Goal: Task Accomplishment & Management: Manage account settings

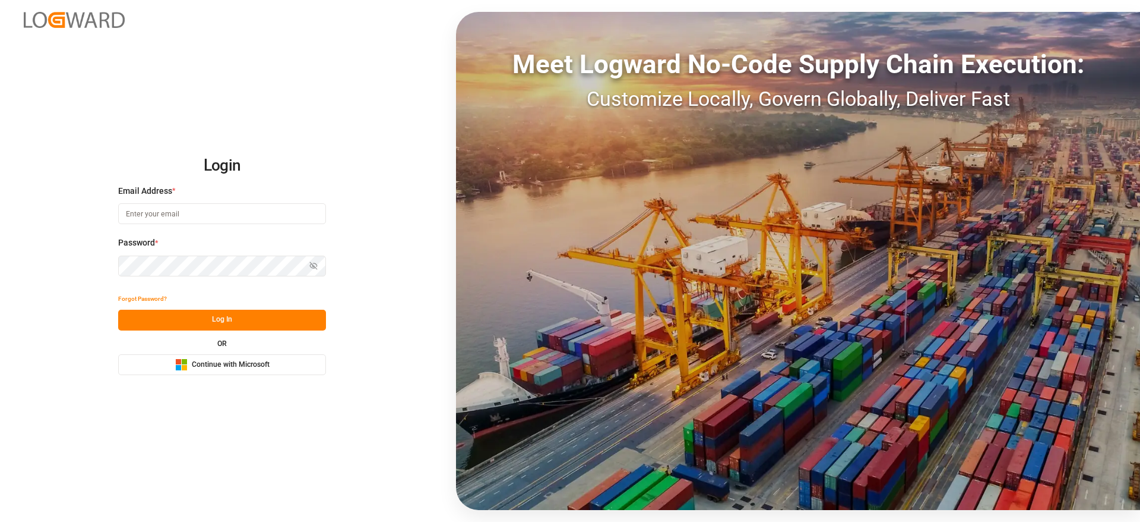
click at [180, 210] on input at bounding box center [222, 213] width 208 height 21
type input "praveen.kumar@logward.com"
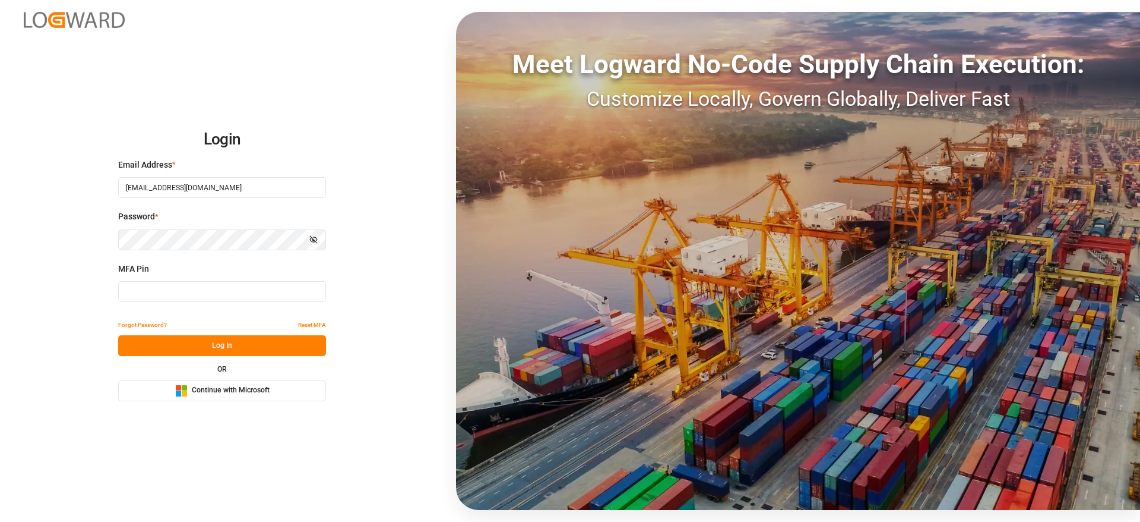
click at [205, 279] on div "MFA Pin" at bounding box center [222, 289] width 208 height 52
type input "347471"
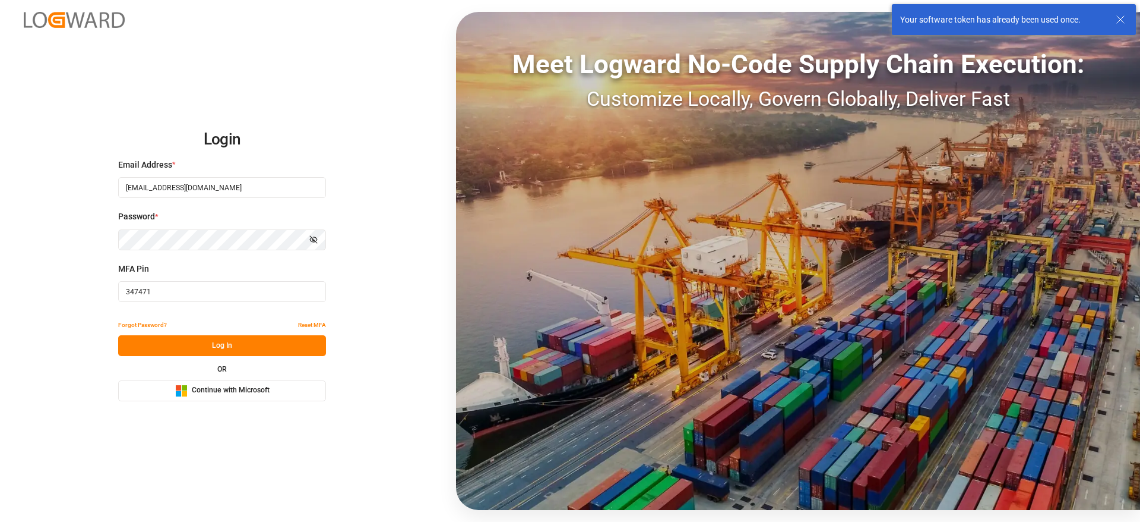
click at [192, 286] on input "347471" at bounding box center [222, 291] width 208 height 21
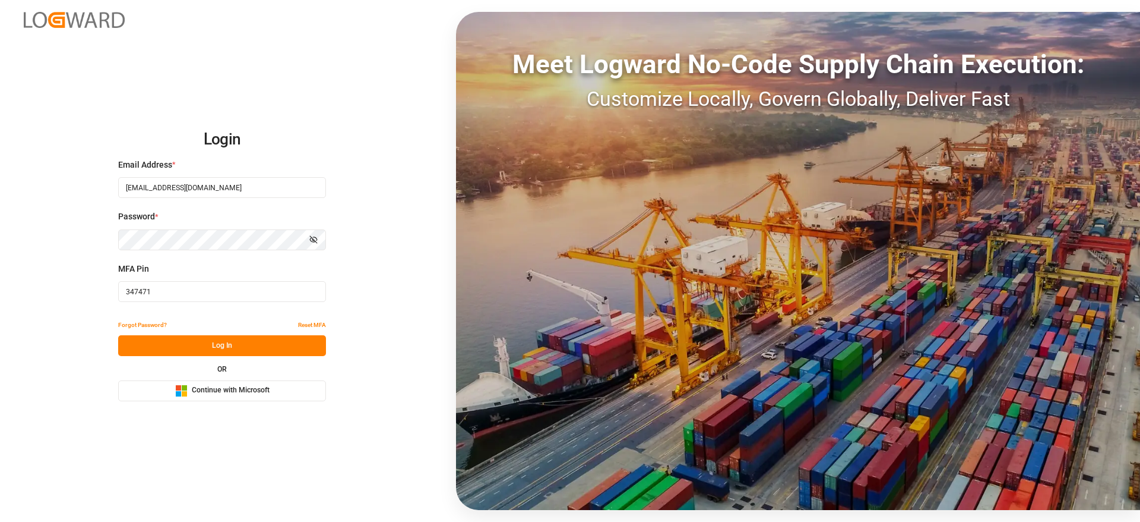
click at [182, 285] on input "347471" at bounding box center [222, 291] width 208 height 21
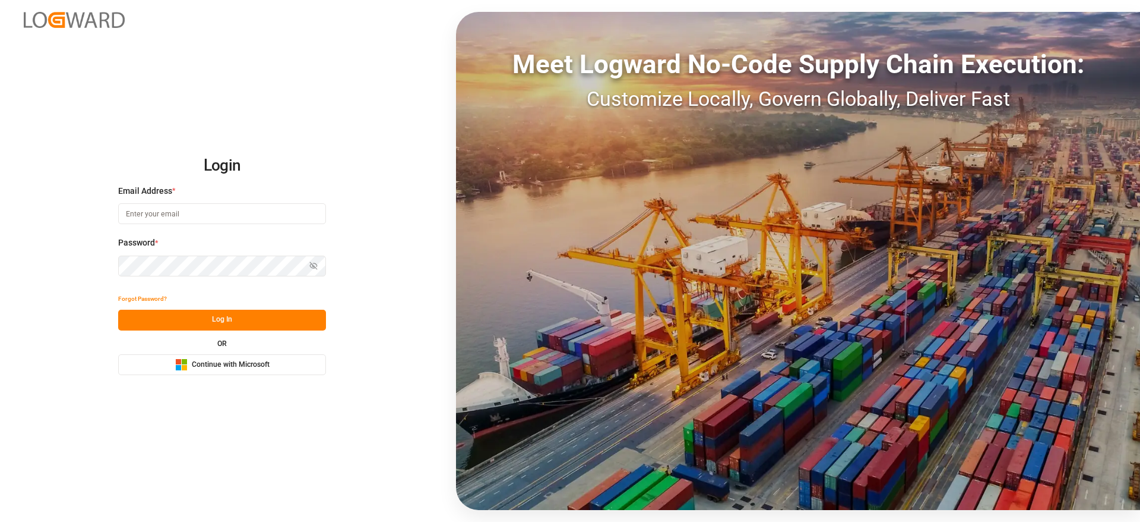
click at [210, 222] on input at bounding box center [222, 213] width 208 height 21
type input "praveen.kumar@logward.com"
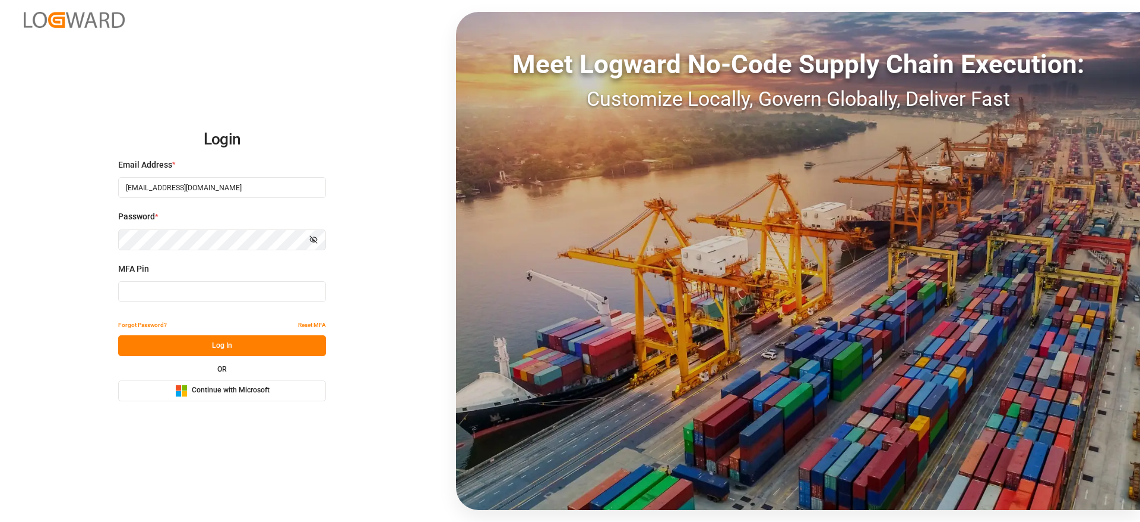
type input "400335"
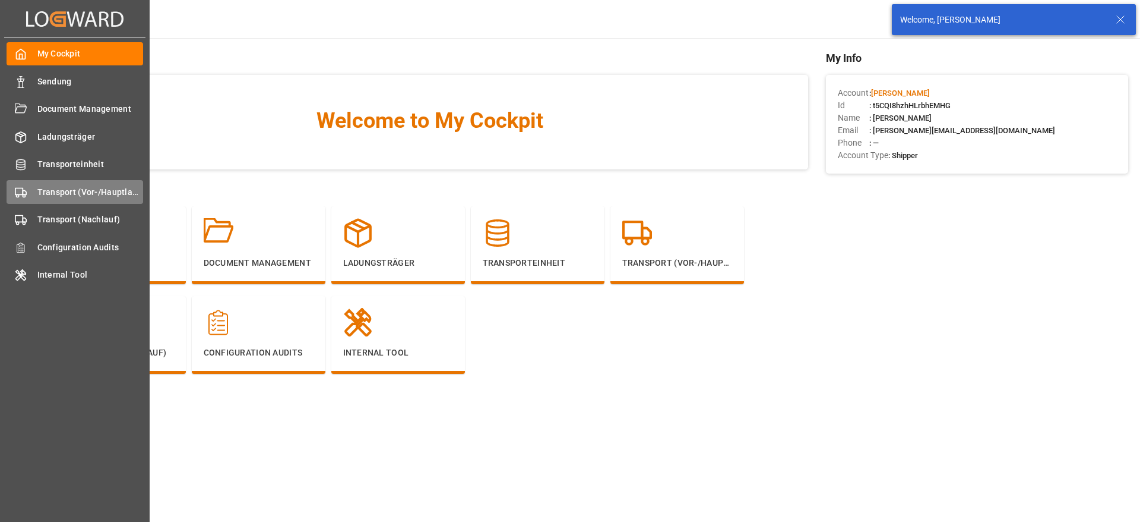
click at [60, 191] on span "Transport (Vor-/Hauptlauf)" at bounding box center [90, 192] width 106 height 12
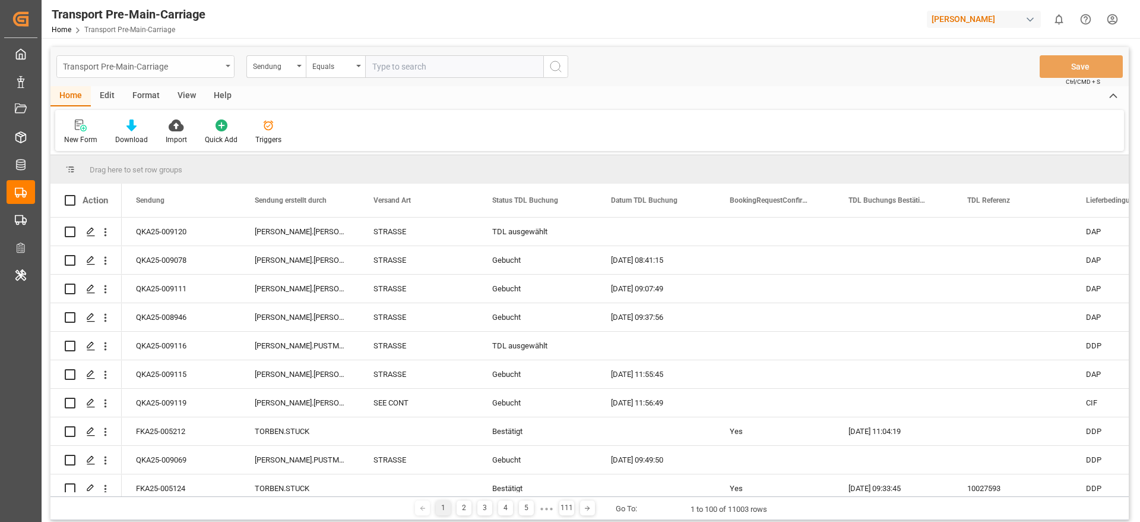
click at [231, 74] on div "Transport Pre-Main-Carriage" at bounding box center [145, 66] width 178 height 23
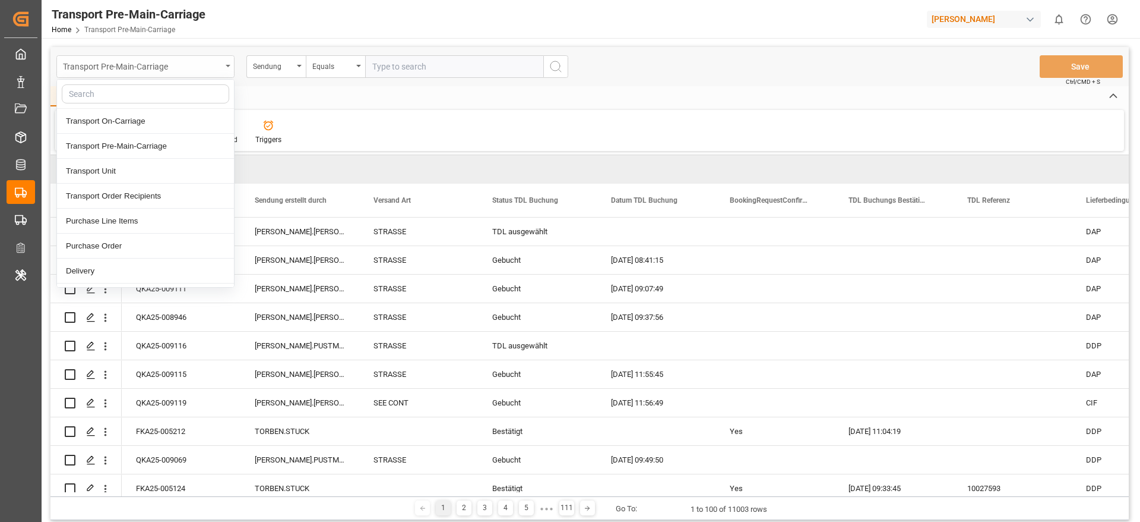
click at [231, 74] on div "Transport Pre-Main-Carriage" at bounding box center [145, 66] width 178 height 23
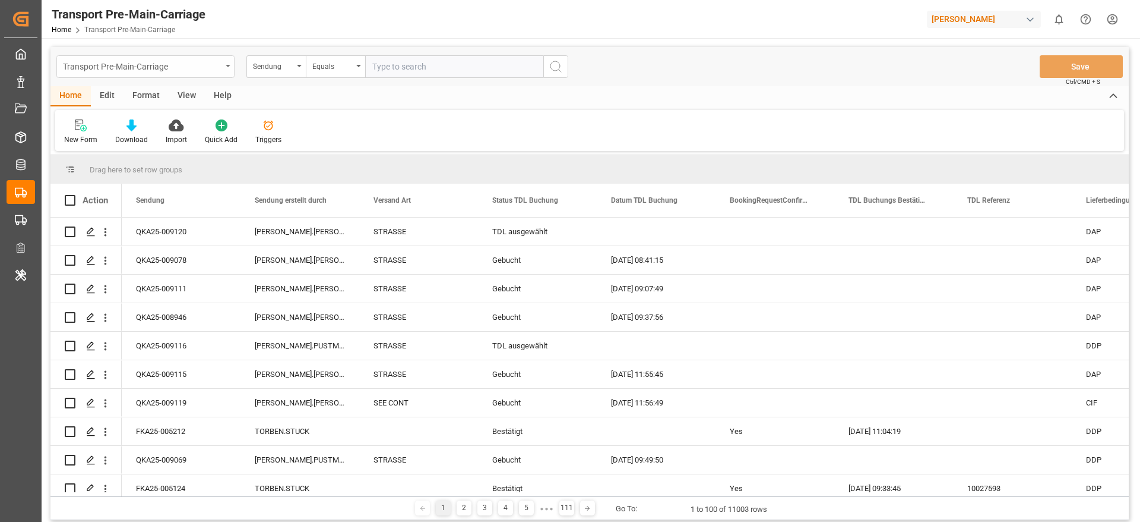
click at [231, 74] on div "Transport Pre-Main-Carriage" at bounding box center [145, 66] width 178 height 23
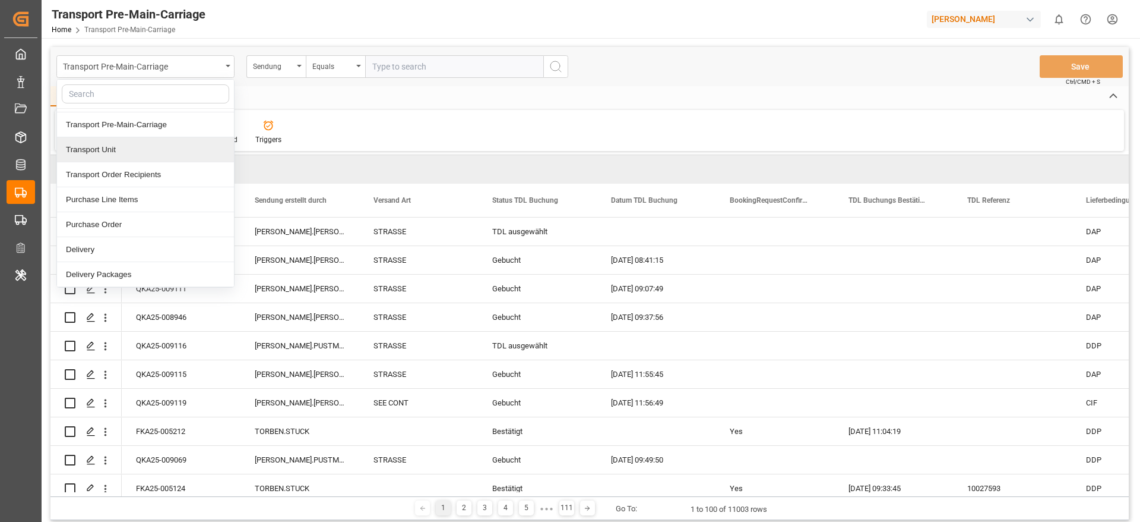
scroll to position [138, 0]
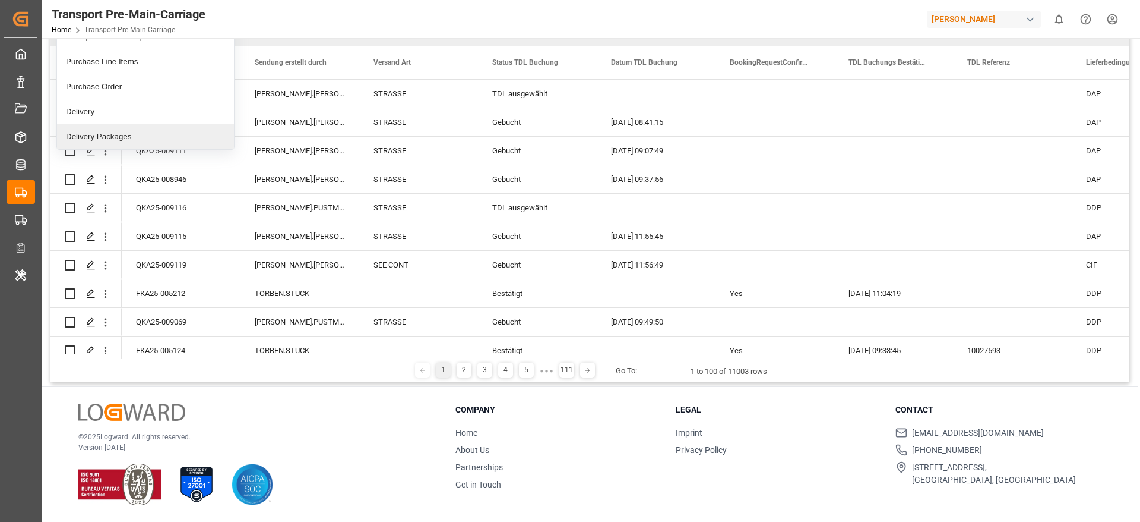
click at [140, 135] on div "Delivery Packages" at bounding box center [145, 136] width 177 height 25
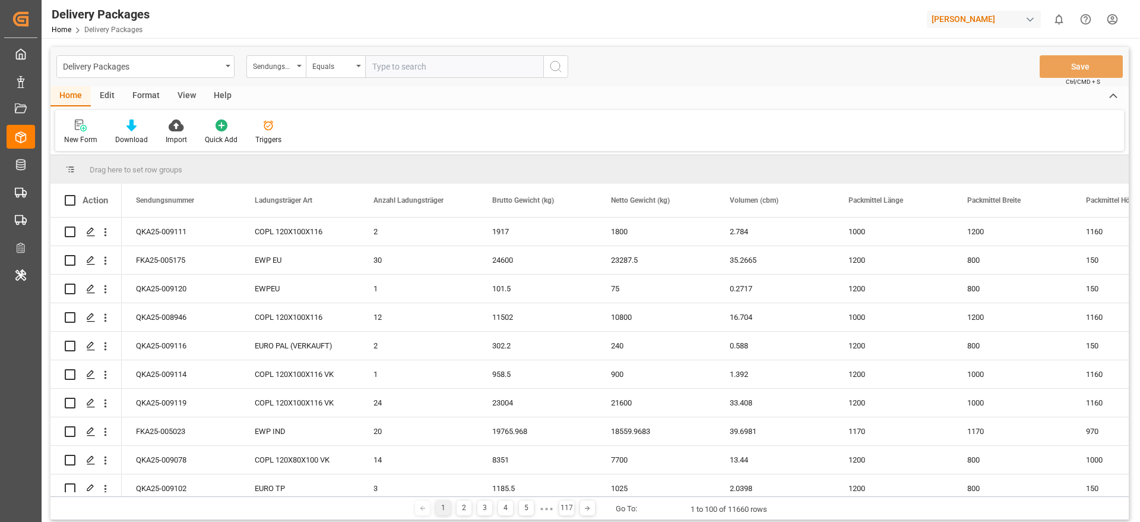
click at [419, 62] on input "text" at bounding box center [454, 66] width 178 height 23
paste input "QKA25-009115"
type input "QKA25-009115"
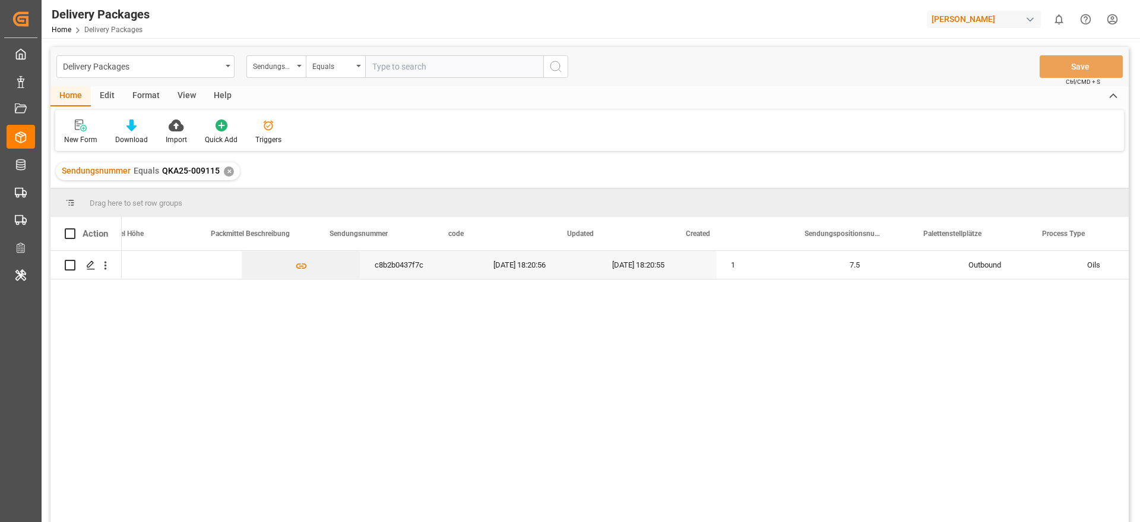
scroll to position [0, 980]
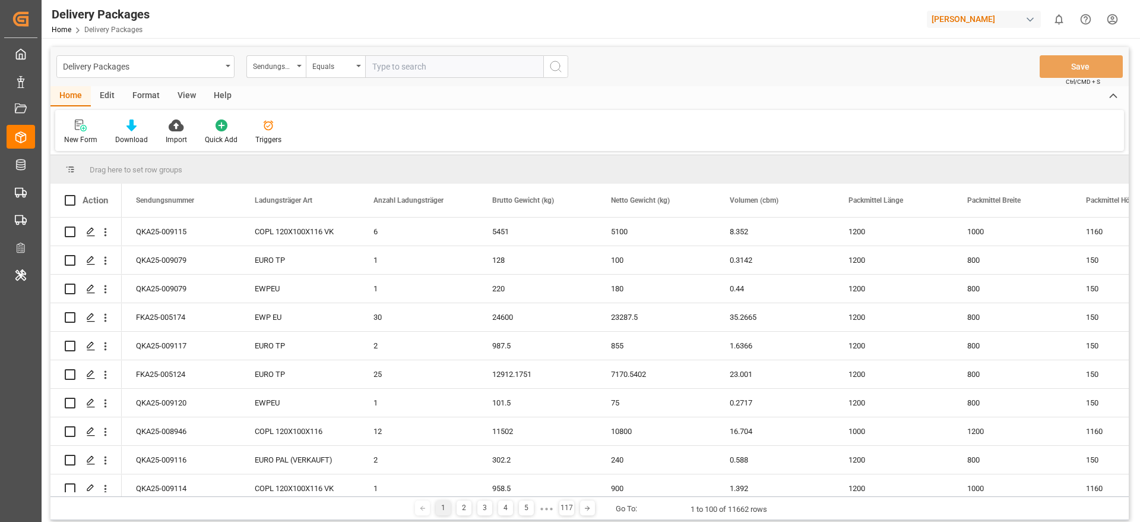
click at [419, 66] on input "text" at bounding box center [454, 66] width 178 height 23
paste input "QKA25-009069"
type input "QKA25-009069"
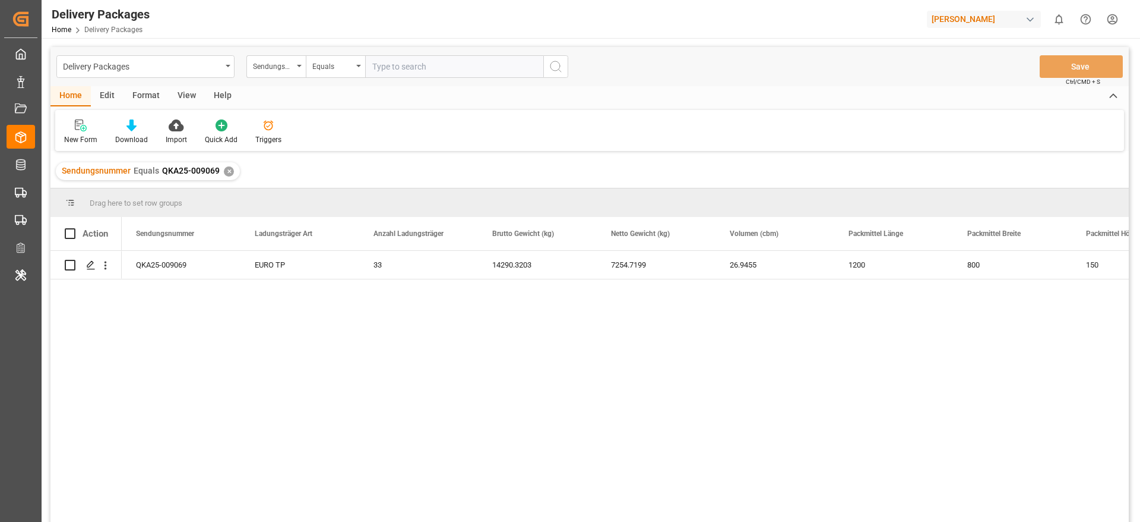
click at [224, 169] on div "✕" at bounding box center [229, 171] width 10 height 10
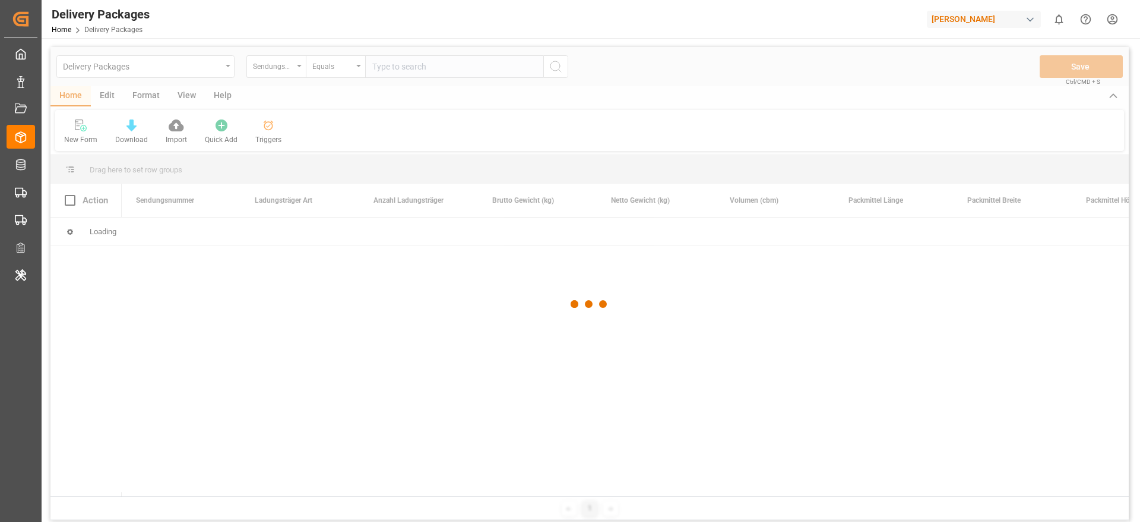
click at [402, 75] on div at bounding box center [589, 304] width 1079 height 514
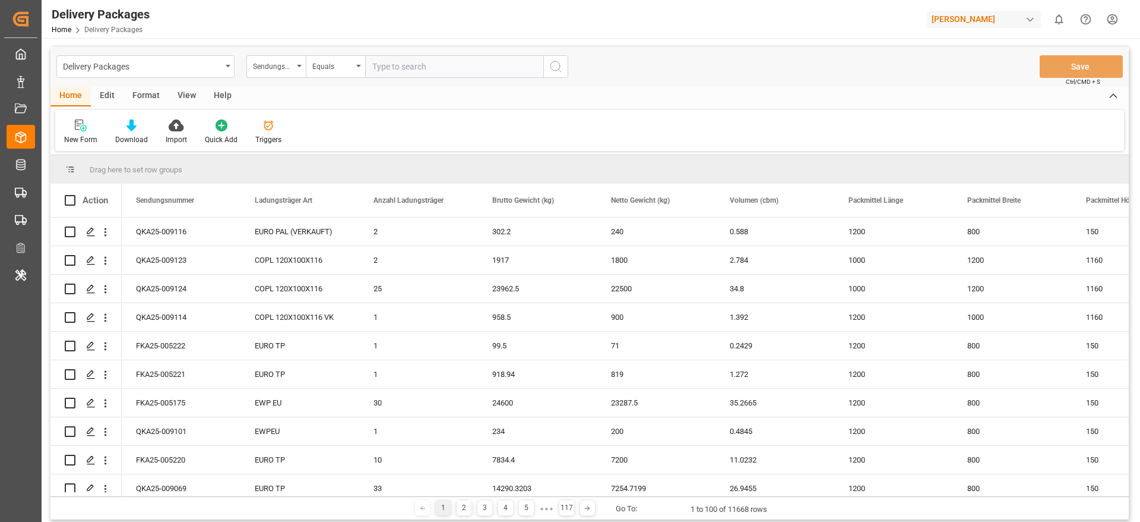
click at [402, 75] on input "text" at bounding box center [454, 66] width 178 height 23
paste input "QKA25-009040"
type input "QKA25-009040"
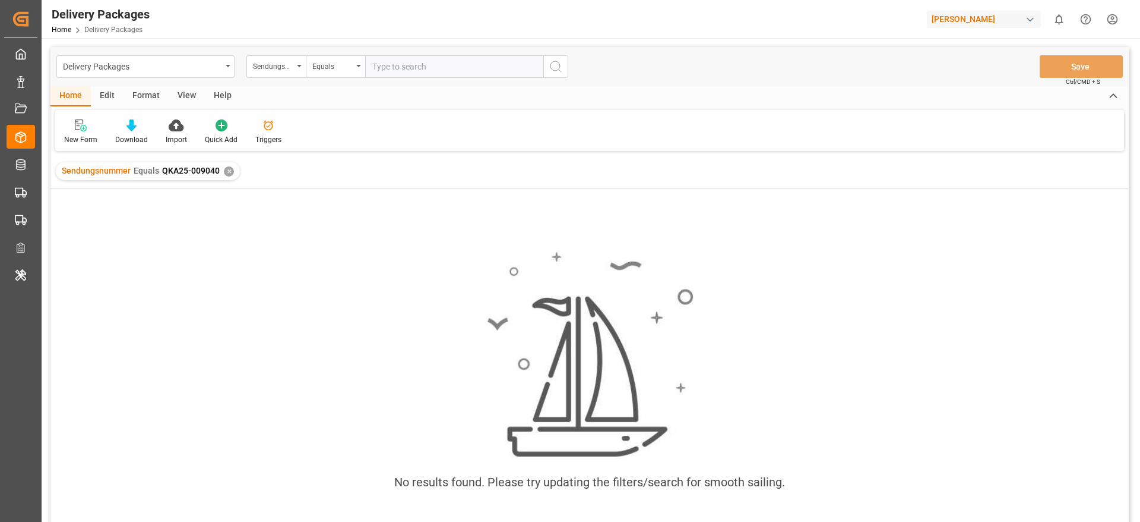
click at [226, 170] on div "✕" at bounding box center [229, 171] width 10 height 10
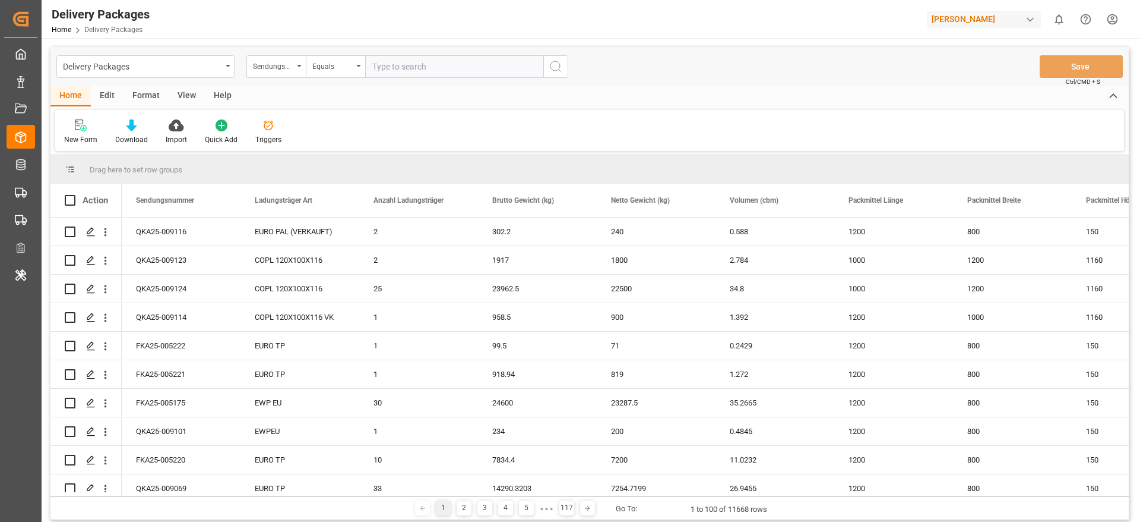
click at [447, 72] on input "text" at bounding box center [454, 66] width 178 height 23
paste input "QKA25-009069"
type input "QKA25-009069"
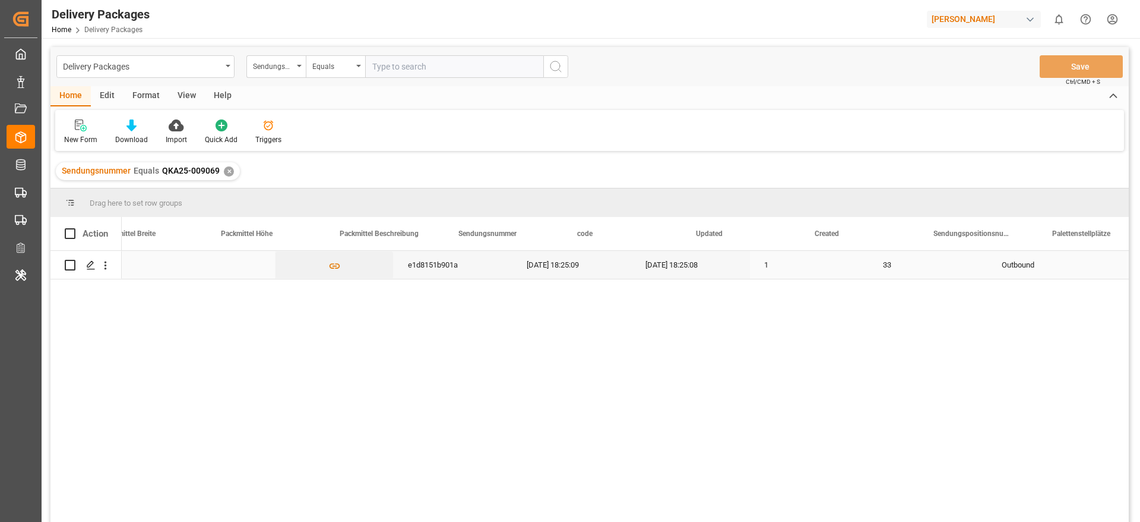
scroll to position [0, 1131]
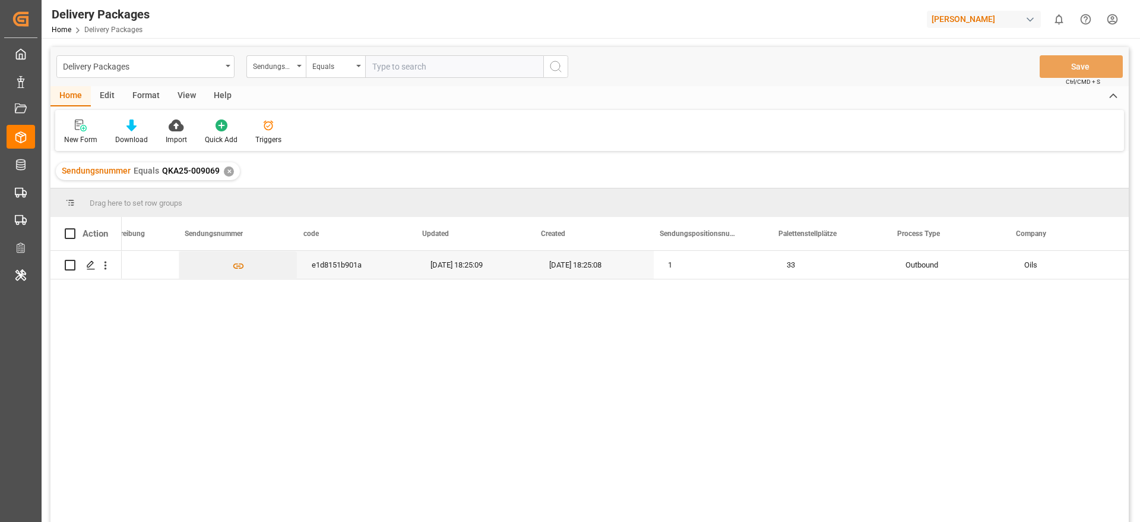
click at [221, 172] on div "Sendungsnummer Equals QKA25-009069 ✕" at bounding box center [148, 171] width 184 height 18
click at [225, 170] on div "✕" at bounding box center [229, 171] width 10 height 10
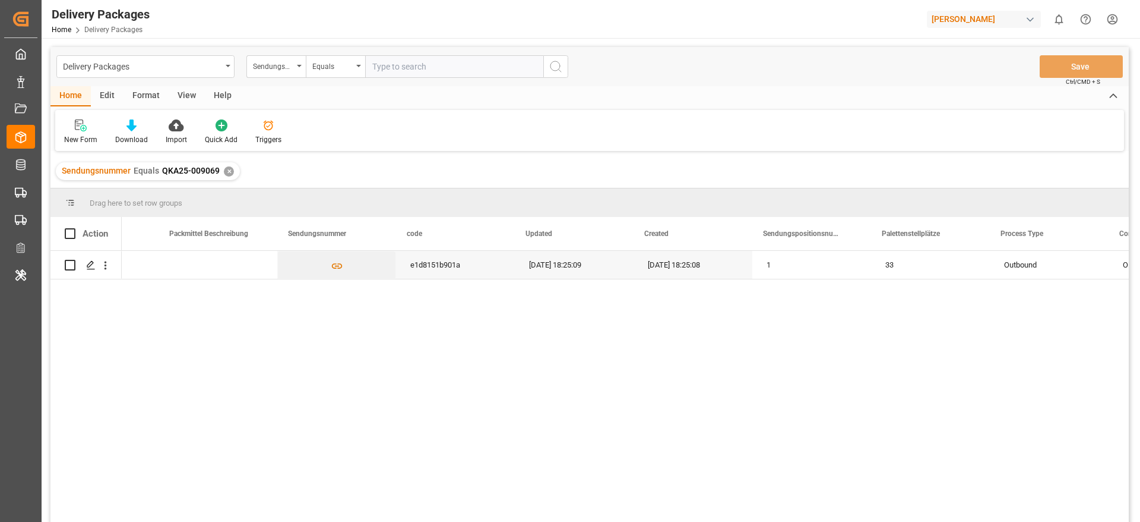
scroll to position [0, 1036]
click at [224, 169] on div "✕" at bounding box center [229, 171] width 10 height 10
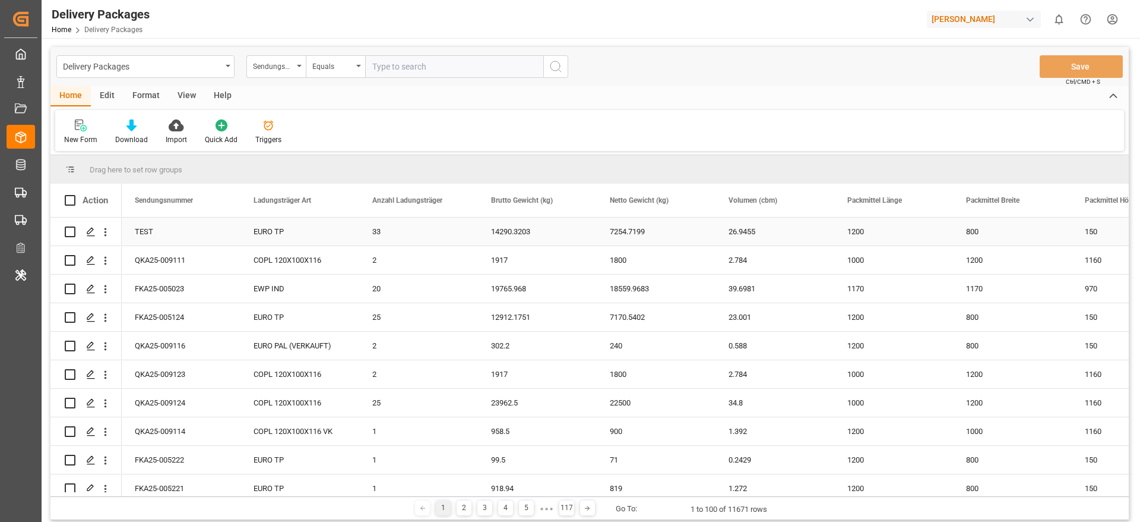
click at [73, 230] on input "Press Space to toggle row selection (unchecked)" at bounding box center [70, 231] width 11 height 11
checkbox input "true"
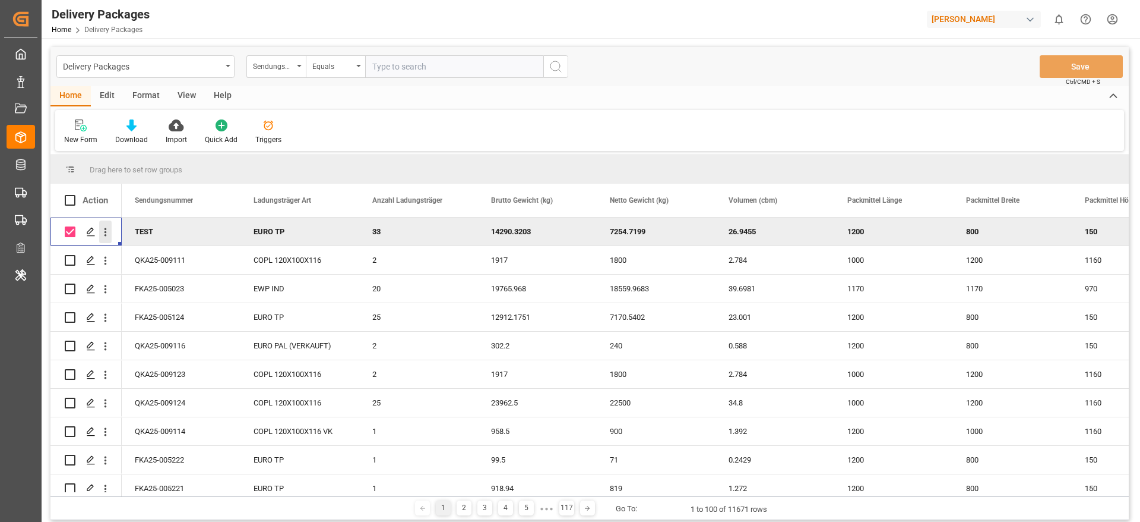
click at [108, 227] on icon "open menu" at bounding box center [105, 232] width 12 height 12
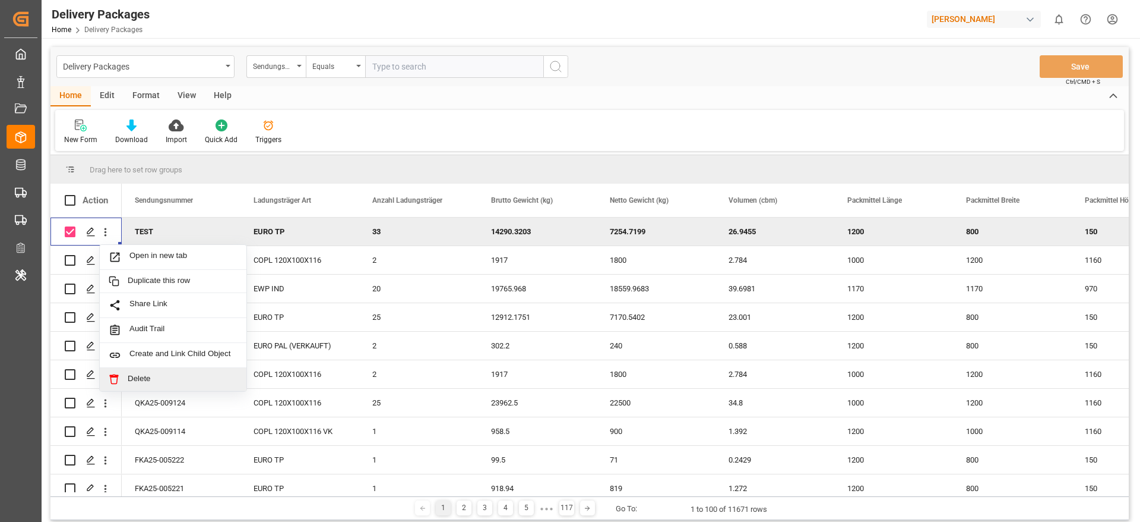
click at [154, 377] on span "Delete" at bounding box center [183, 379] width 110 height 11
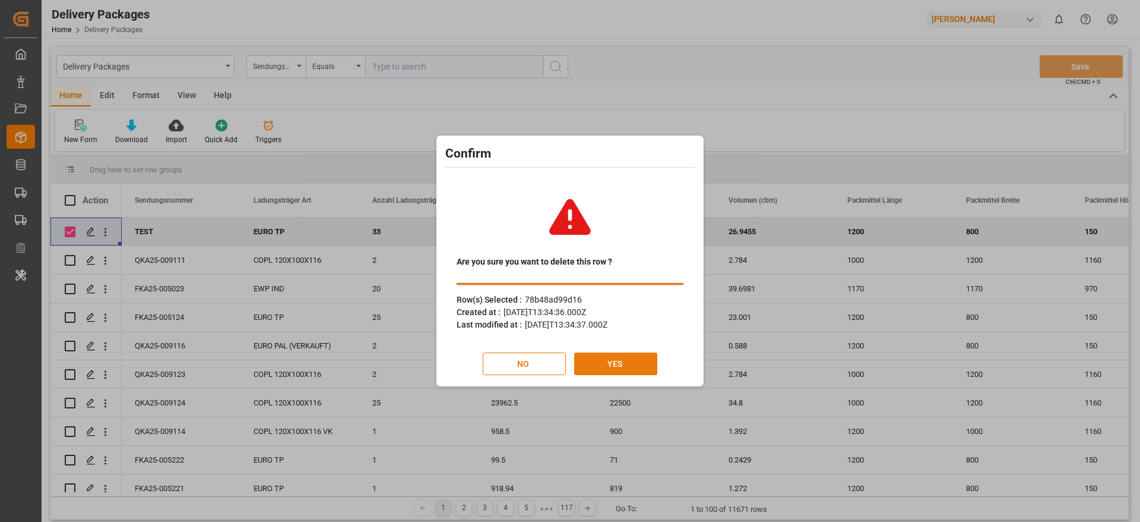
click at [621, 356] on button "YES" at bounding box center [615, 363] width 83 height 23
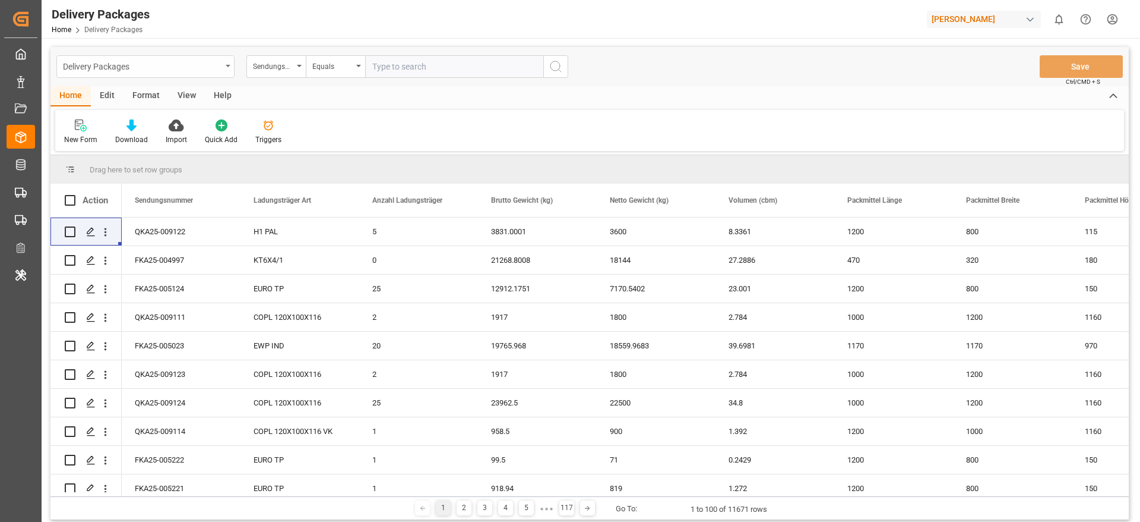
click at [181, 69] on div "Delivery Packages" at bounding box center [142, 65] width 159 height 15
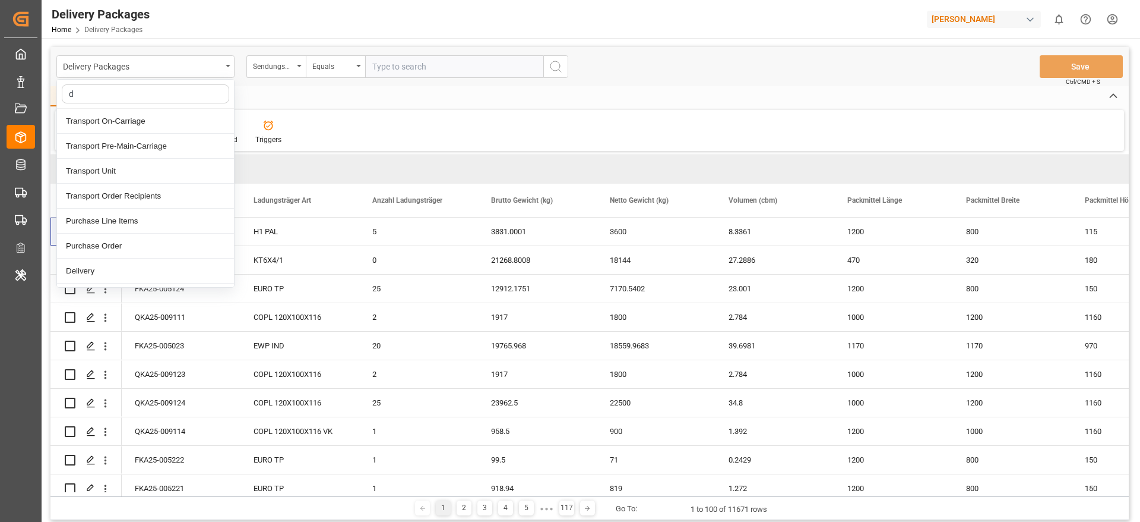
type input "de"
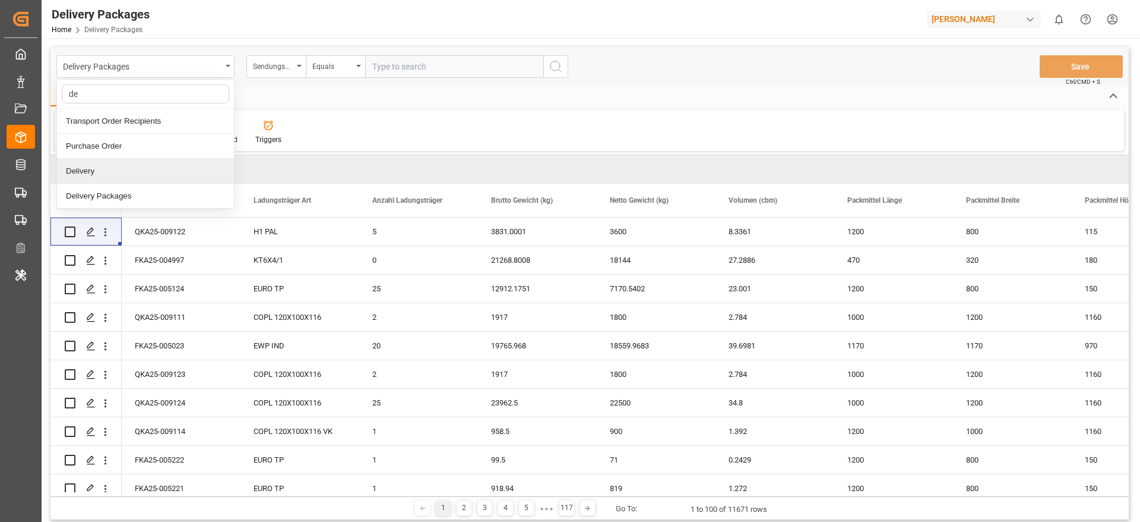
click at [129, 169] on div "Delivery" at bounding box center [145, 171] width 177 height 25
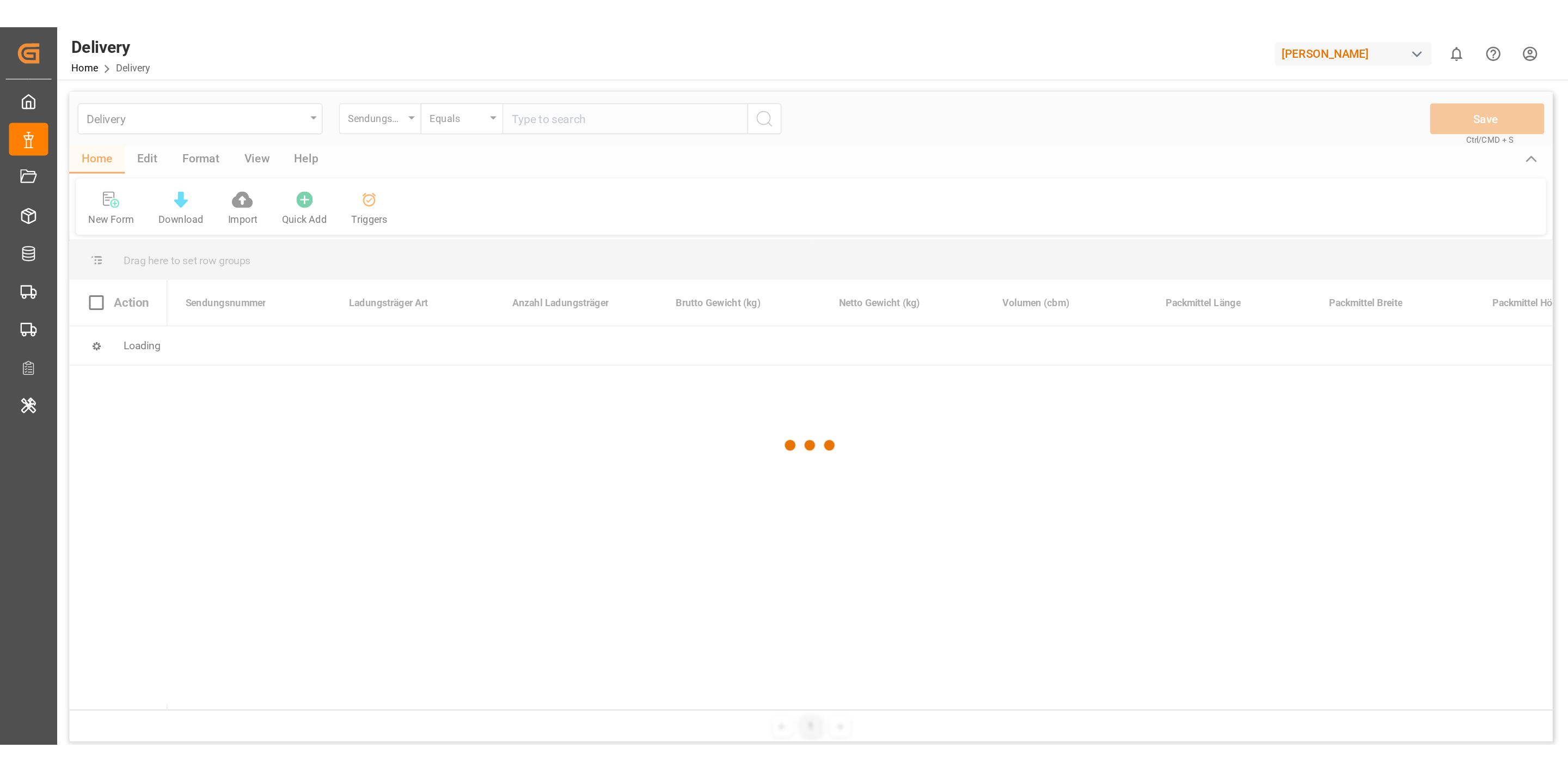
scroll to position [0, 1]
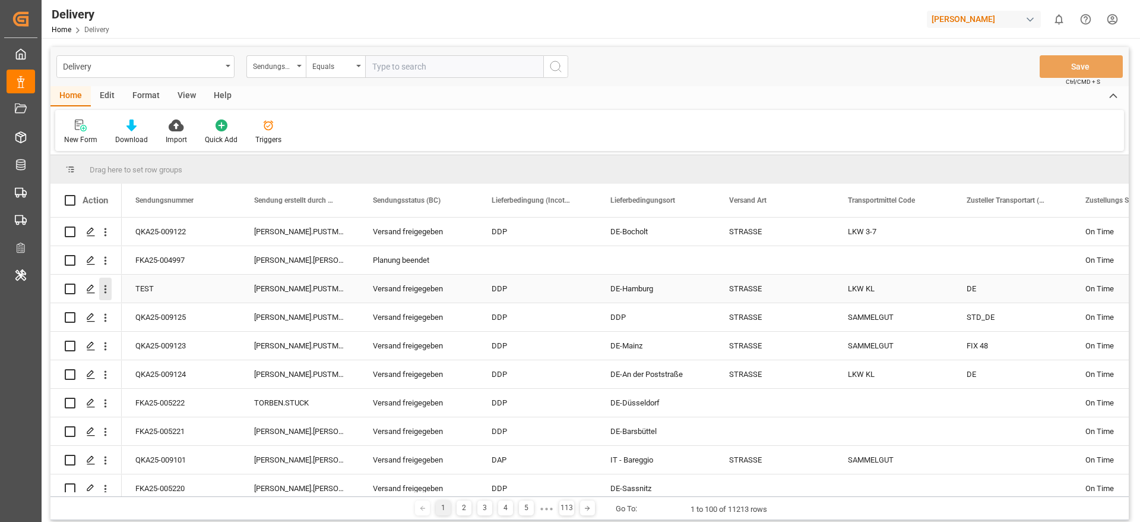
click at [107, 291] on icon "open menu" at bounding box center [105, 289] width 12 height 12
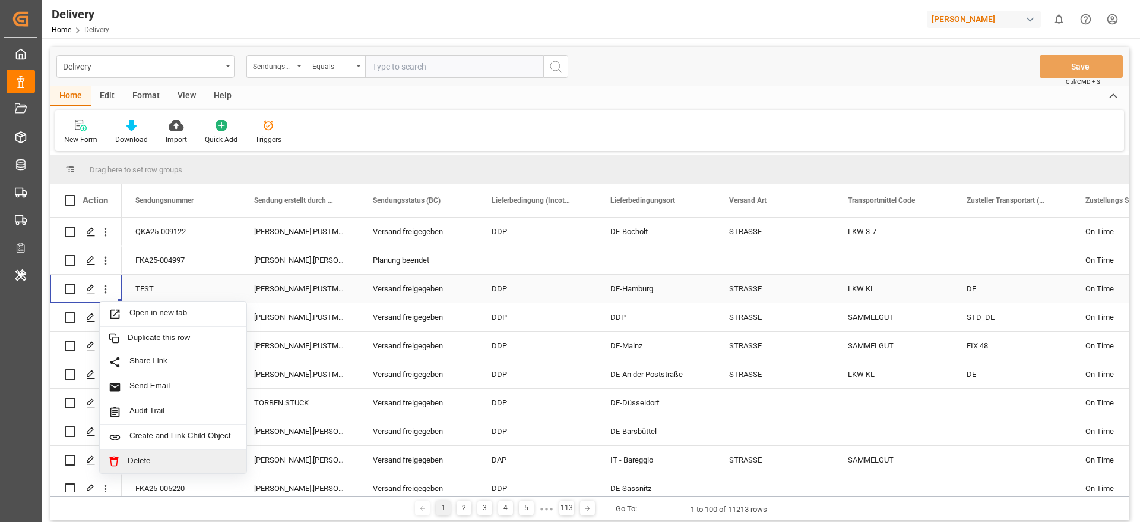
click at [148, 464] on span "Delete" at bounding box center [183, 461] width 110 height 11
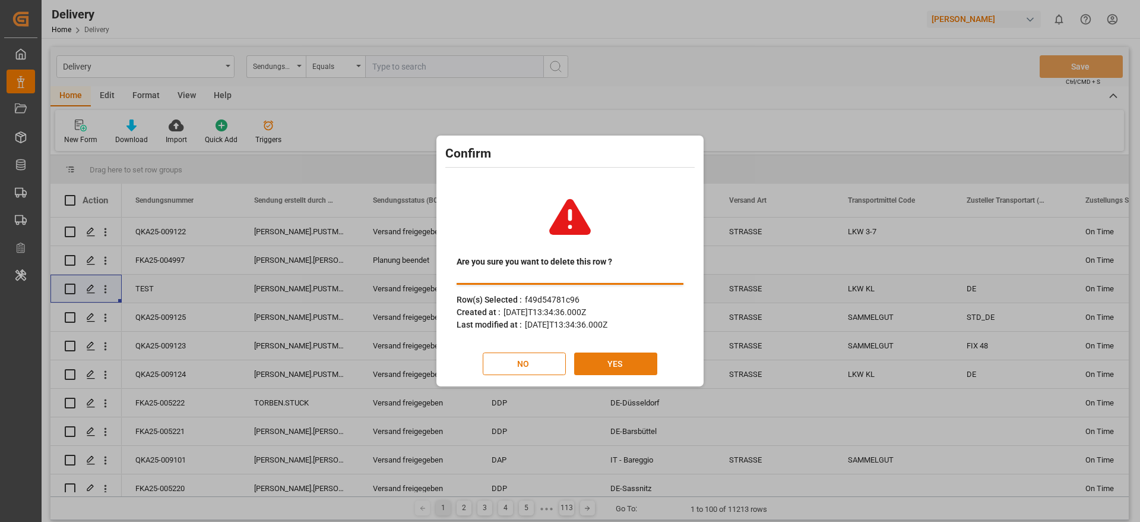
click at [590, 358] on button "YES" at bounding box center [615, 363] width 83 height 23
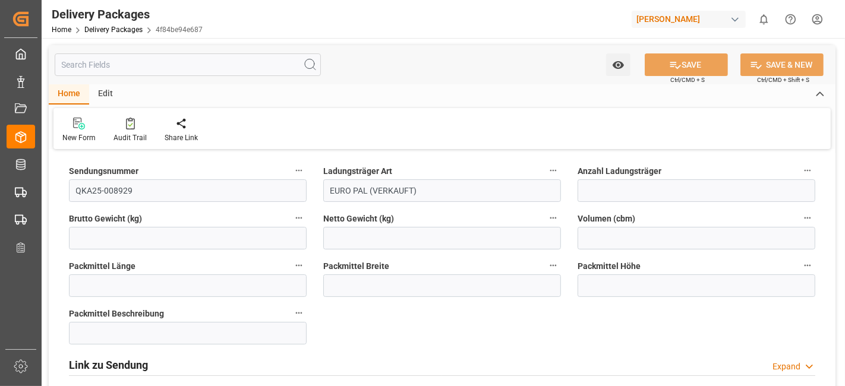
type input "10"
type input "4172"
type input "3610"
type input "7.0646"
type input "1200"
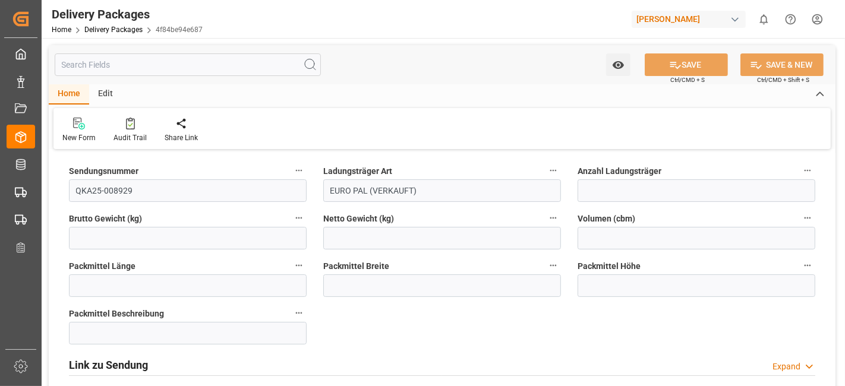
type input "800"
type input "150"
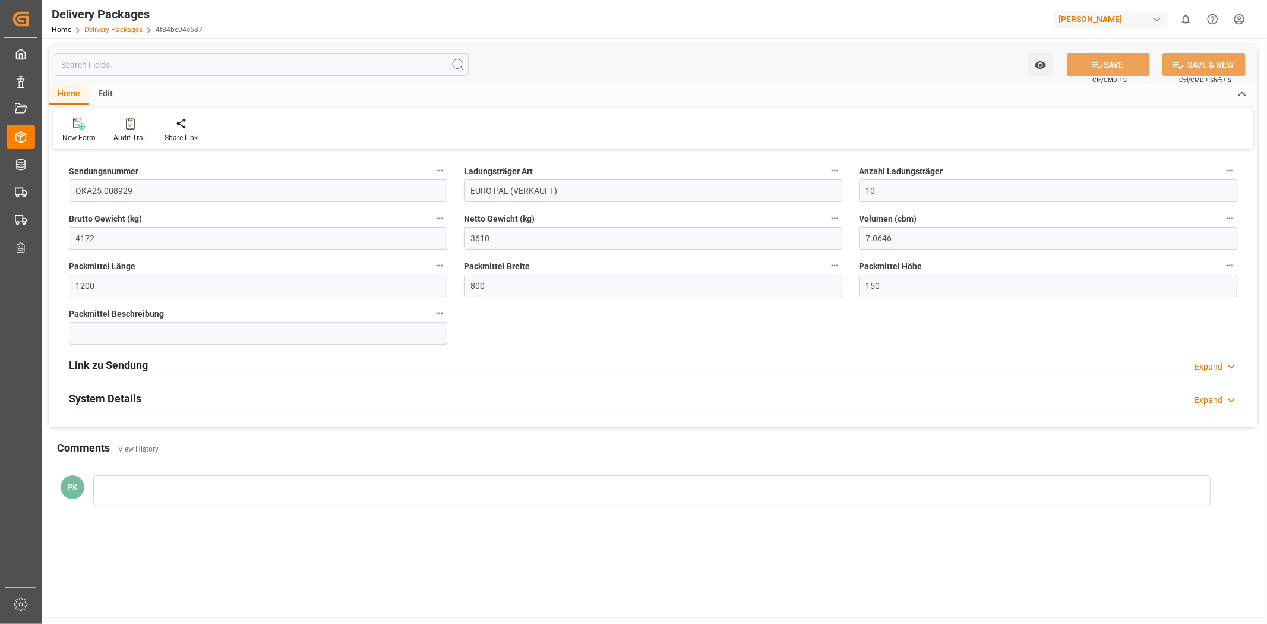
click at [129, 27] on link "Delivery Packages" at bounding box center [113, 30] width 58 height 8
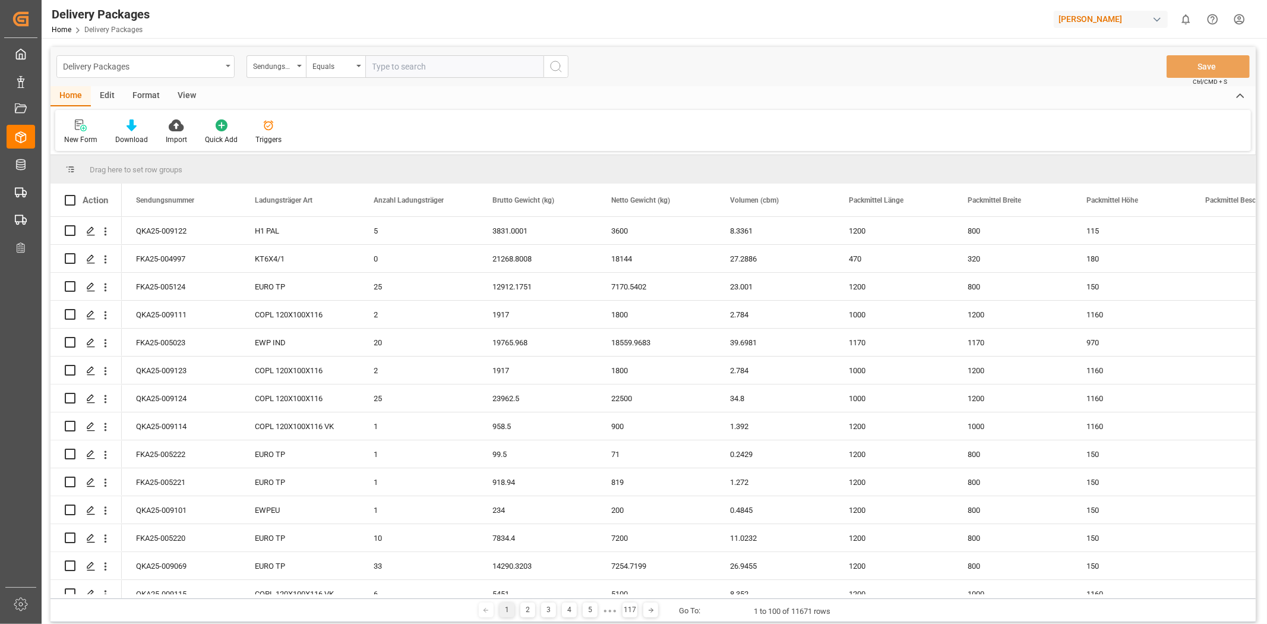
click at [220, 62] on div "Delivery Packages" at bounding box center [142, 65] width 159 height 15
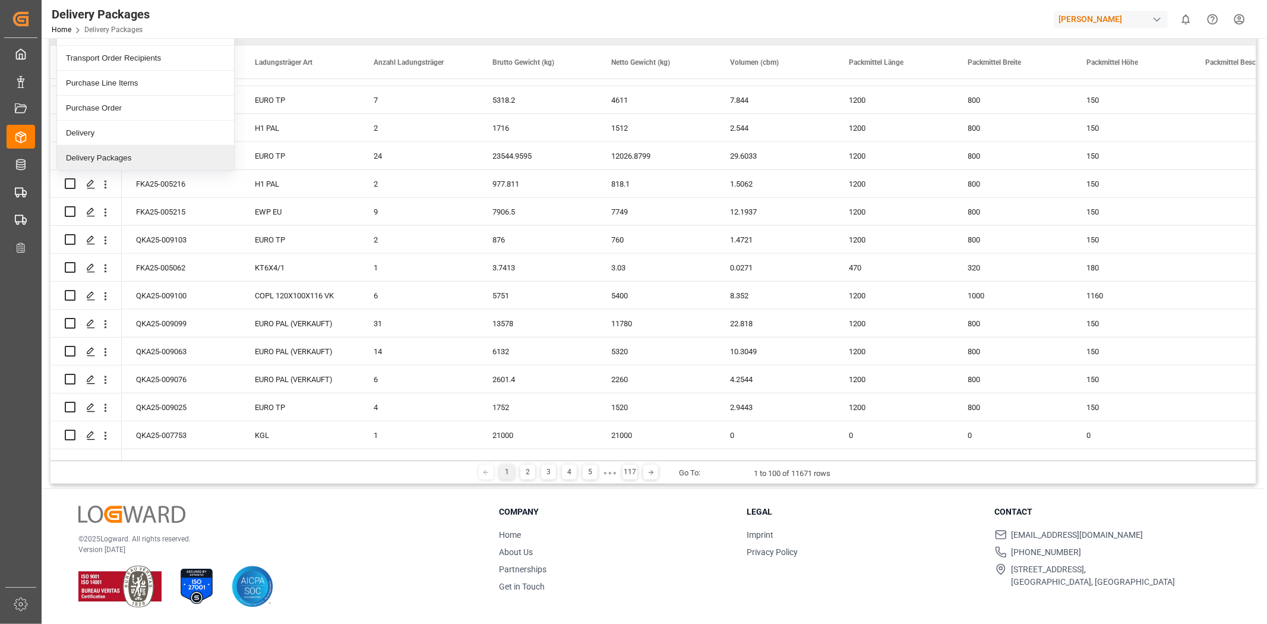
scroll to position [666, 0]
